Goal: Information Seeking & Learning: Learn about a topic

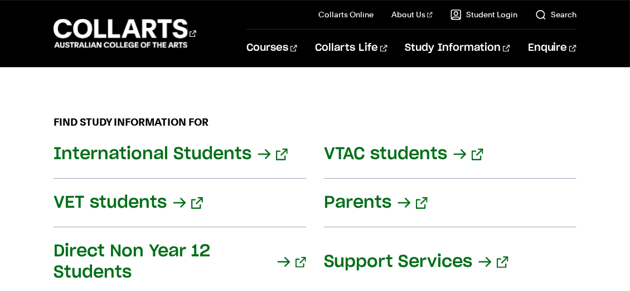
scroll to position [1450, 0]
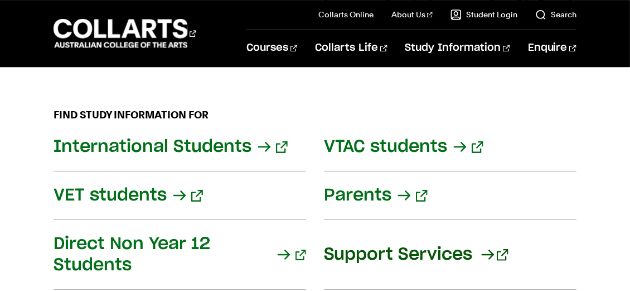
click at [394, 231] on link "Support Services" at bounding box center [450, 255] width 253 height 70
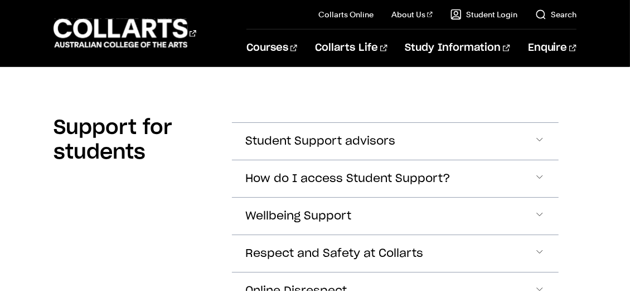
scroll to position [278, 0]
click at [541, 140] on span "Accordion Section" at bounding box center [539, 140] width 11 height 15
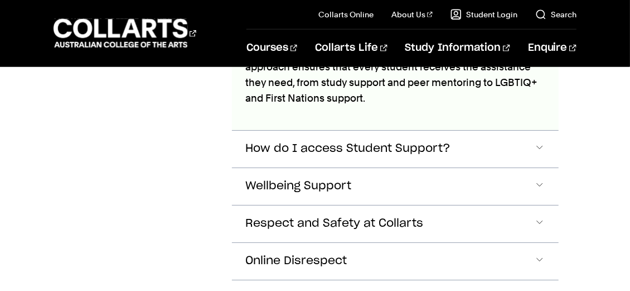
scroll to position [467, 0]
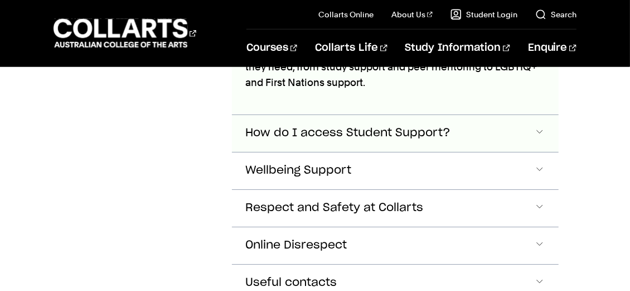
click at [541, 133] on span "Accordion Section" at bounding box center [539, 133] width 11 height 15
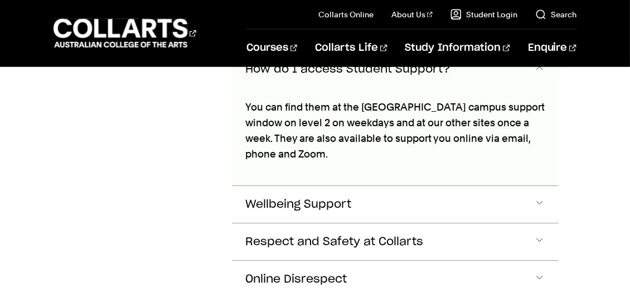
scroll to position [592, 0]
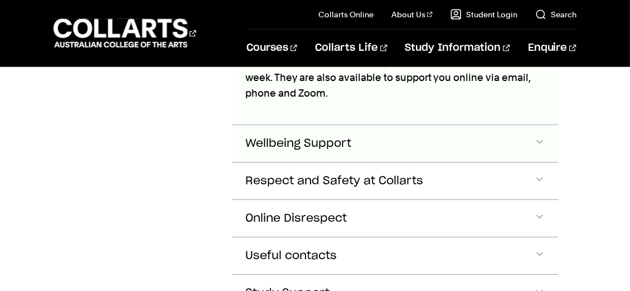
click at [537, 148] on button "Wellbeing Support" at bounding box center [395, 143] width 327 height 37
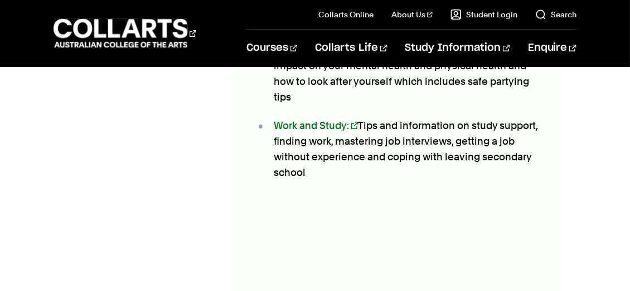
scroll to position [2343, 0]
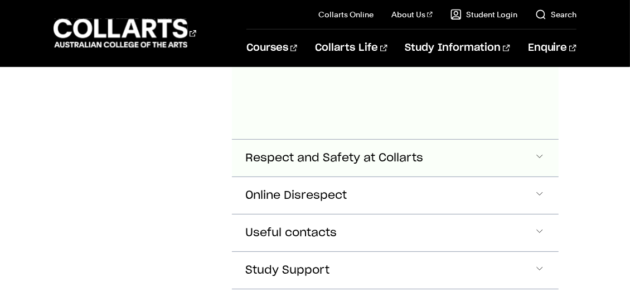
click at [532, 139] on button "Respect and Safety at Collarts" at bounding box center [395, 157] width 327 height 37
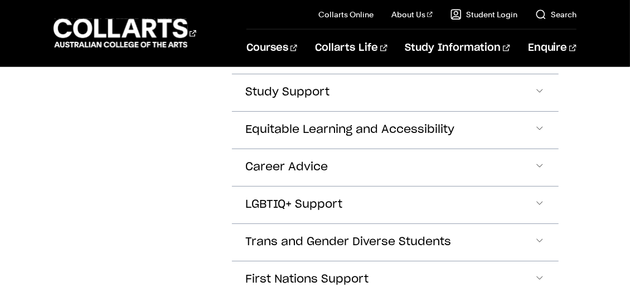
scroll to position [4763, 0]
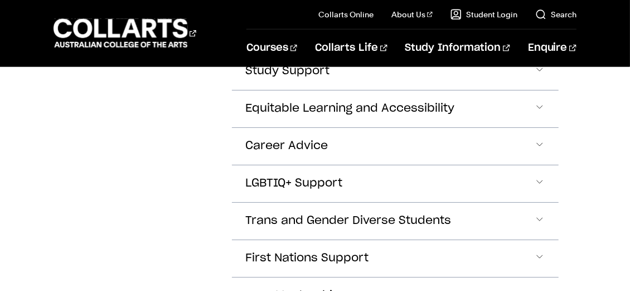
click at [542, 41] on span "Accordion Section" at bounding box center [539, 34] width 11 height 15
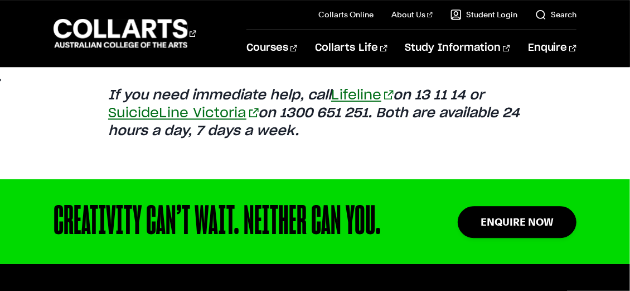
scroll to position [5595, 0]
